Goal: Information Seeking & Learning: Learn about a topic

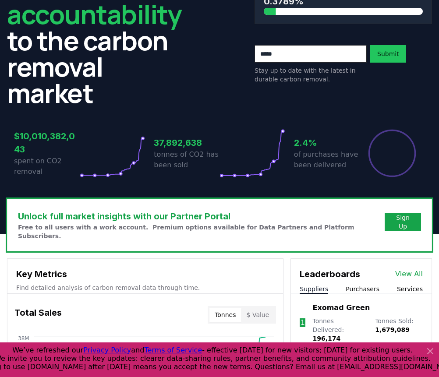
scroll to position [350, 0]
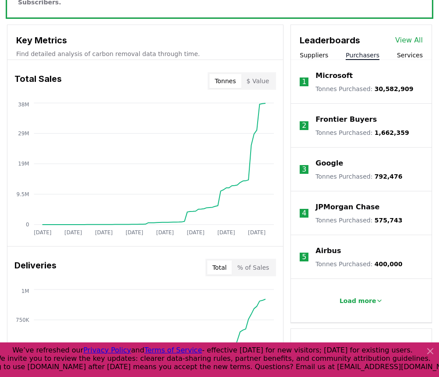
click at [355, 51] on button "Purchasers" at bounding box center [362, 55] width 34 height 9
click at [345, 114] on p "Frontier Buyers" at bounding box center [345, 119] width 61 height 11
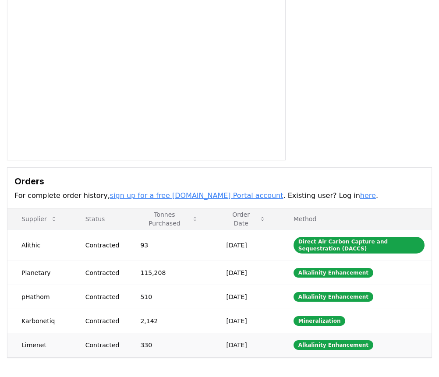
scroll to position [175, 0]
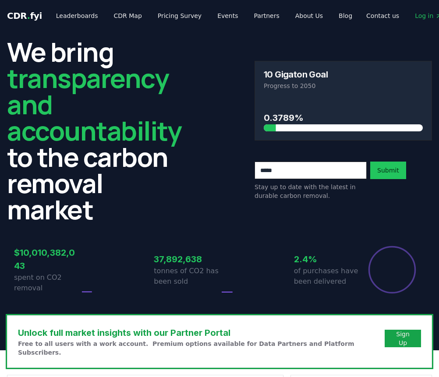
scroll to position [350, 0]
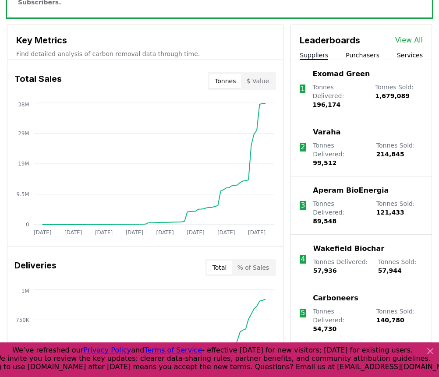
click at [359, 51] on button "Purchasers" at bounding box center [362, 55] width 34 height 9
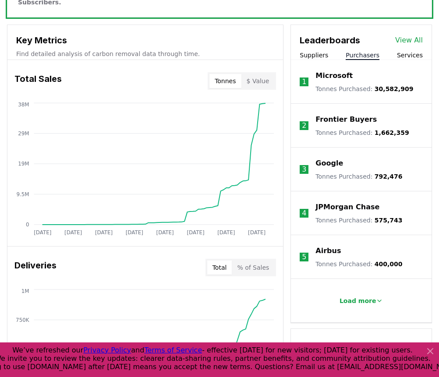
click at [330, 246] on p "Airbus" at bounding box center [327, 251] width 25 height 11
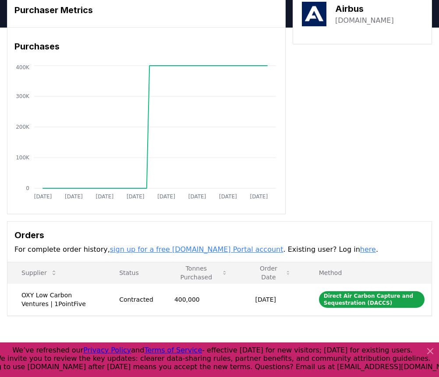
scroll to position [88, 0]
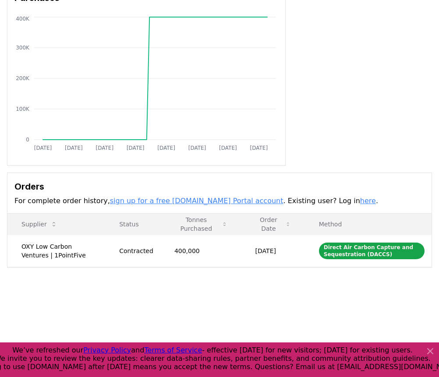
click at [430, 348] on icon at bounding box center [430, 351] width 11 height 11
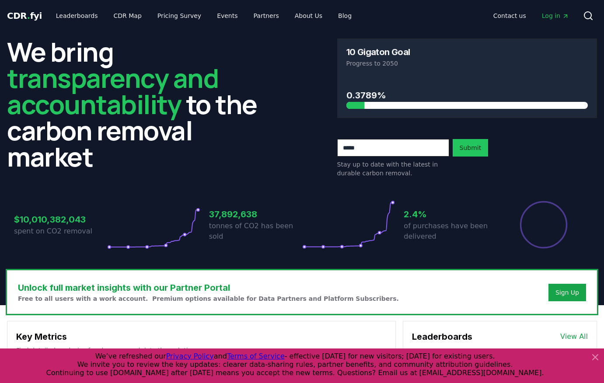
scroll to position [263, 0]
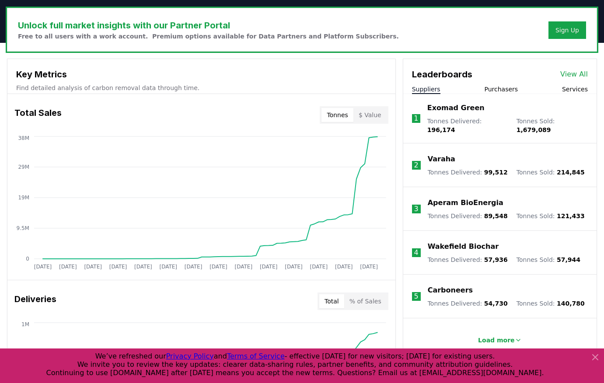
click at [438, 74] on link "View All" at bounding box center [575, 74] width 28 height 11
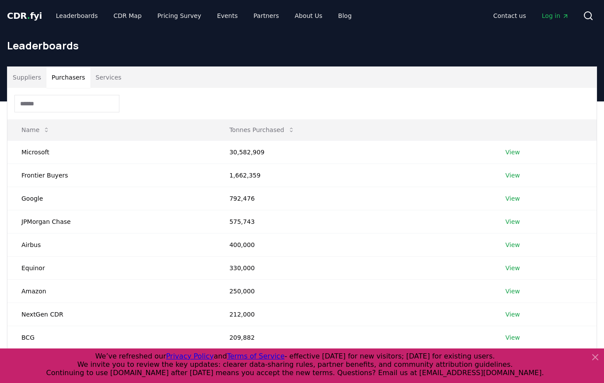
click at [67, 75] on button "Purchasers" at bounding box center [68, 77] width 44 height 21
click at [13, 74] on button "Suppliers" at bounding box center [26, 77] width 39 height 21
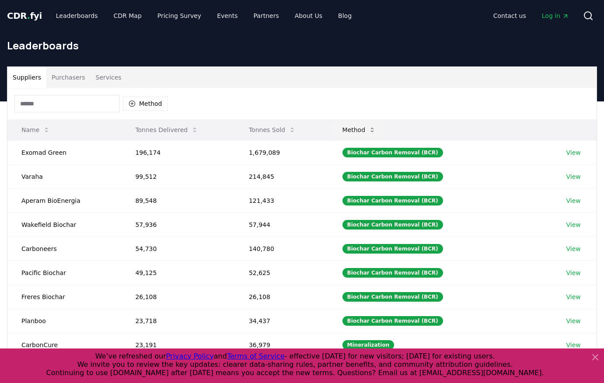
click at [376, 128] on button "Method" at bounding box center [360, 130] width 48 height 18
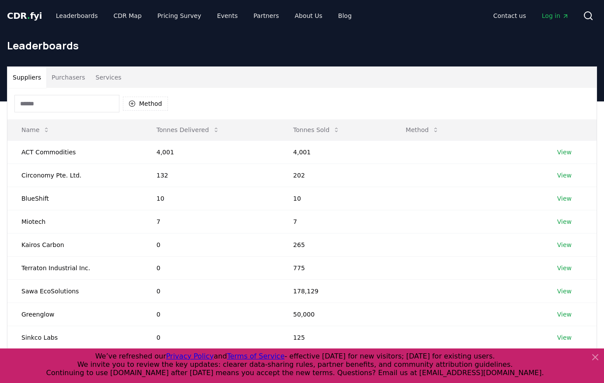
drag, startPoint x: 139, startPoint y: 101, endPoint x: 372, endPoint y: 105, distance: 232.9
click at [139, 102] on button "Method" at bounding box center [145, 104] width 45 height 14
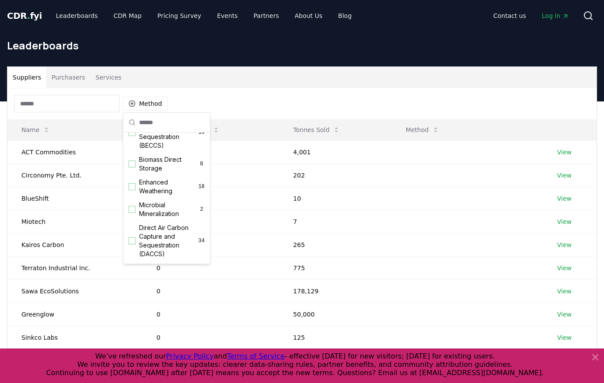
scroll to position [107, 0]
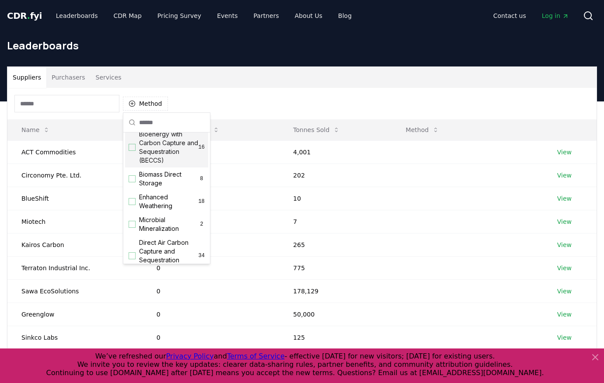
click at [131, 151] on div "Suggestions" at bounding box center [132, 147] width 7 height 7
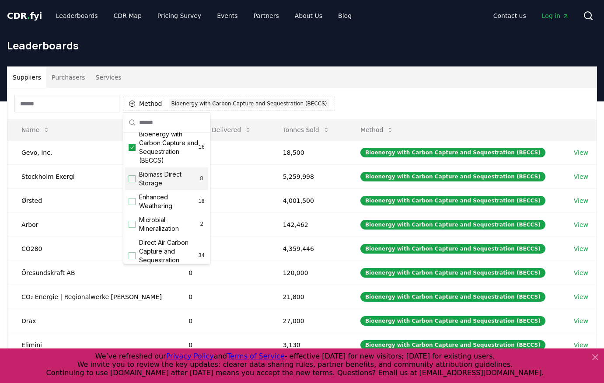
click at [451, 84] on div "Suppliers Purchasers Services" at bounding box center [302, 77] width 590 height 21
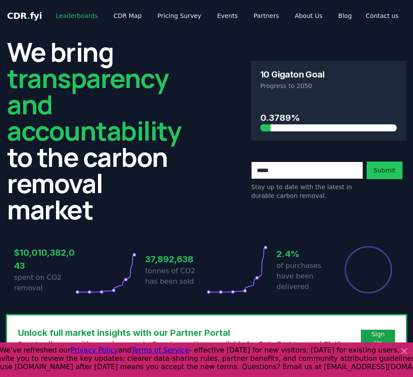
click at [60, 14] on link "Leaderboards" at bounding box center [77, 16] width 56 height 16
